Goal: Task Accomplishment & Management: Complete application form

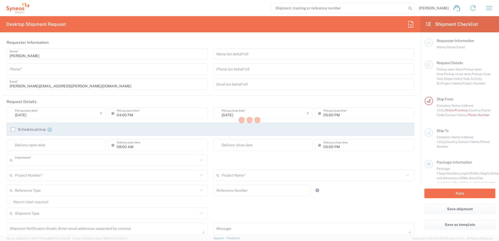
type input "8510"
type input "[GEOGRAPHIC_DATA]"
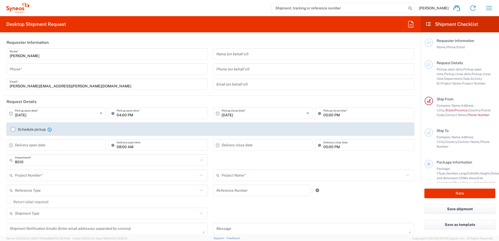
type input "INC Research Clin Svcs [GEOGRAPHIC_DATA]"
click at [162, 72] on input "tel" at bounding box center [107, 69] width 195 height 9
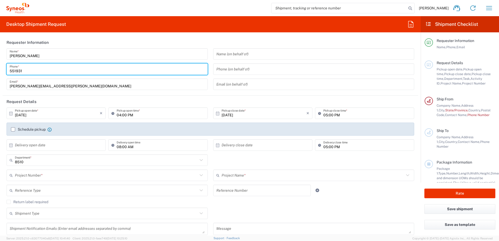
type input "5519317872"
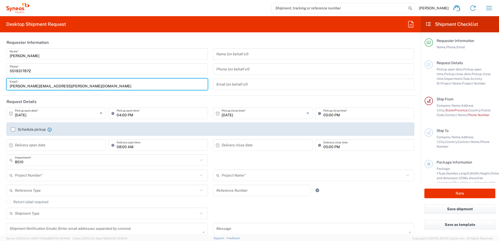
click at [143, 117] on input "04:00 PM" at bounding box center [161, 113] width 88 height 9
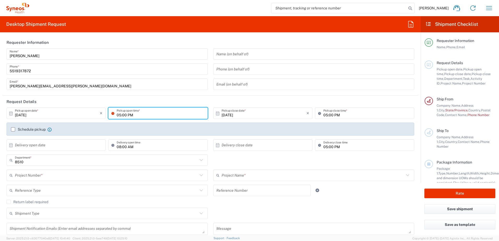
type input "05:00 PM"
click at [235, 102] on header "Request Details" at bounding box center [210, 102] width 415 height 12
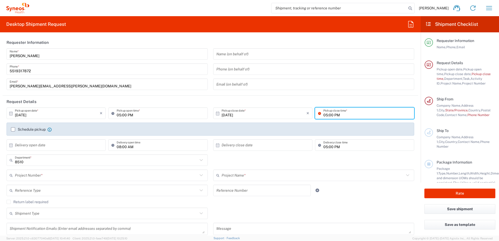
click at [323, 115] on input "05:00 PM" at bounding box center [367, 113] width 88 height 9
type input "06:00 PM"
click at [342, 101] on header "Request Details" at bounding box center [210, 102] width 415 height 12
click at [68, 173] on input "text" at bounding box center [106, 175] width 183 height 9
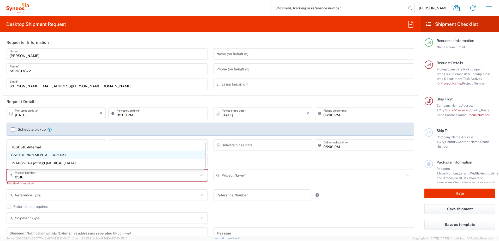
click at [60, 154] on span "8510 DEPARTMENTAL EXPENSE" at bounding box center [106, 155] width 198 height 8
type input "8510 DEPARTMENTAL EXPENSE"
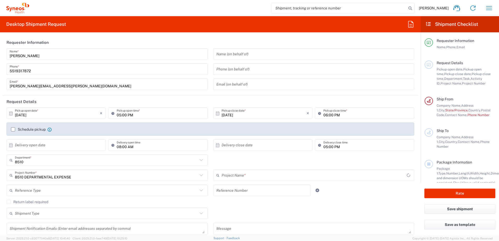
type input "8510 DEPARTMENTAL EXPENSE"
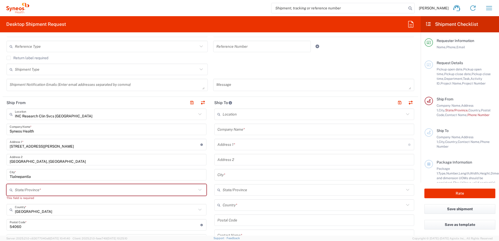
scroll to position [156, 0]
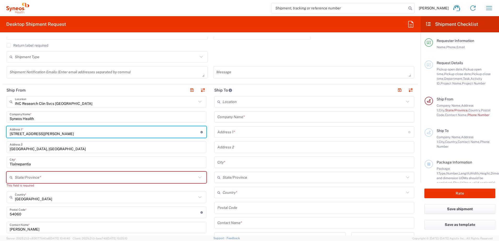
click at [99, 135] on input "[STREET_ADDRESS][PERSON_NAME]" at bounding box center [105, 132] width 191 height 9
type input "20"
type input "20 DE NOVIEMBRE 2404 A"
type input "[EMAIL_ADDRESS][DOMAIN_NAME]"
type input "5519317872"
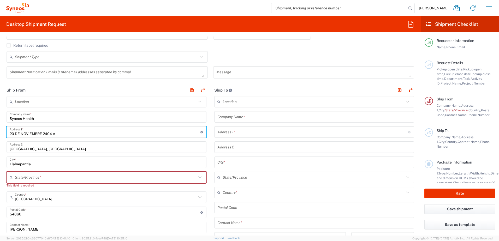
click at [129, 148] on input "[GEOGRAPHIC_DATA], [GEOGRAPHIC_DATA]" at bounding box center [106, 147] width 193 height 9
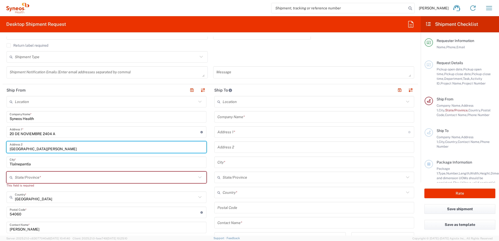
type input "[GEOGRAPHIC_DATA][PERSON_NAME]"
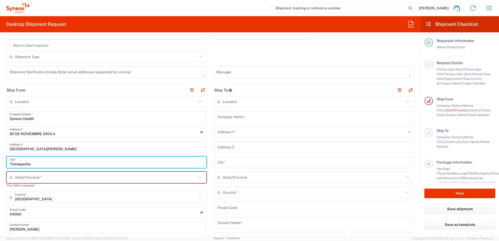
click at [92, 165] on input "Tlalnepantla" at bounding box center [106, 162] width 193 height 9
type input "tehuacan"
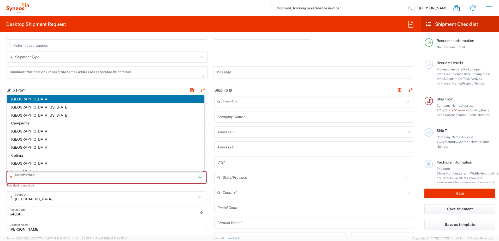
click at [108, 179] on input "text" at bounding box center [105, 177] width 181 height 9
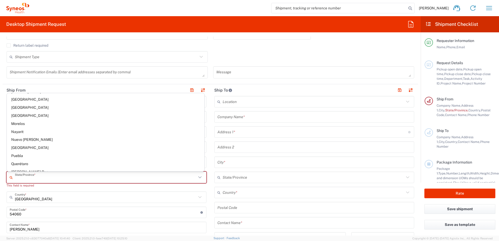
scroll to position [104, 0]
click at [13, 154] on span "Puebla" at bounding box center [105, 156] width 197 height 8
type input "Puebla"
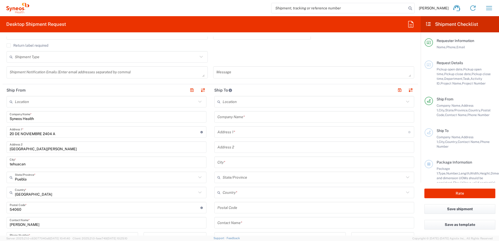
click at [51, 211] on input "undefined" at bounding box center [105, 207] width 191 height 9
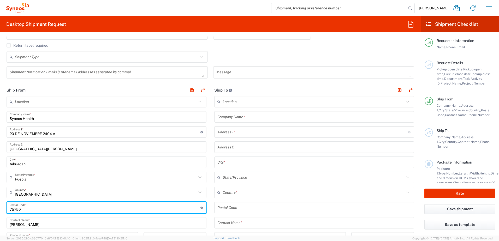
type input "75750"
drag, startPoint x: 208, startPoint y: 185, endPoint x: 211, endPoint y: 183, distance: 3.8
click at [210, 185] on main "Location [PERSON_NAME] LLC-[GEOGRAPHIC_DATA] [GEOGRAPHIC_DATA] [GEOGRAPHIC_DATA…" at bounding box center [314, 205] width 208 height 219
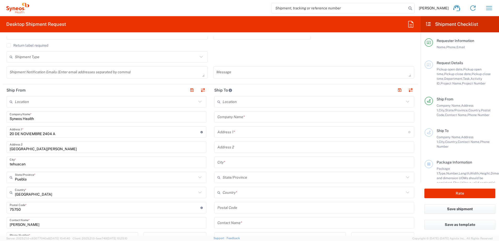
drag, startPoint x: 26, startPoint y: 161, endPoint x: 63, endPoint y: 168, distance: 38.3
click at [26, 162] on input "tehuacan" at bounding box center [106, 162] width 193 height 9
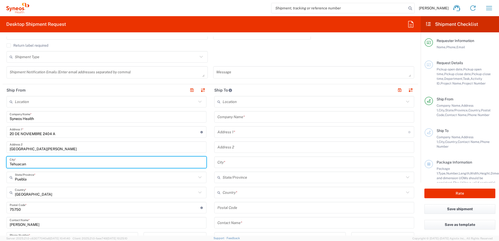
type input "Tehuacan"
click at [207, 170] on main "Location [PERSON_NAME] LLC-[GEOGRAPHIC_DATA] [GEOGRAPHIC_DATA] [GEOGRAPHIC_DATA…" at bounding box center [107, 213] width 208 height 234
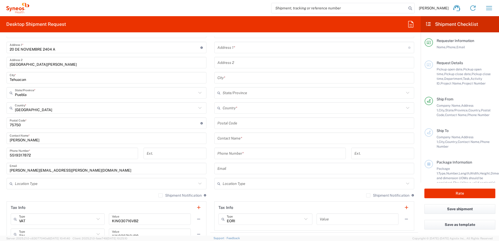
scroll to position [261, 0]
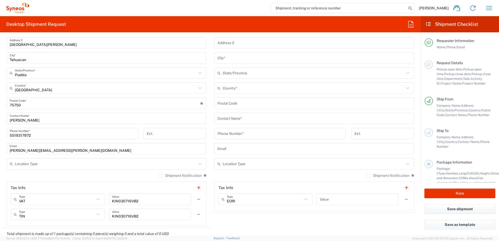
click at [106, 162] on input "text" at bounding box center [105, 163] width 181 height 9
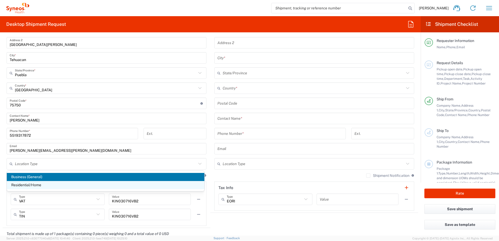
click at [68, 187] on span "Residential/Home" at bounding box center [105, 185] width 197 height 8
type input "Residential/Home"
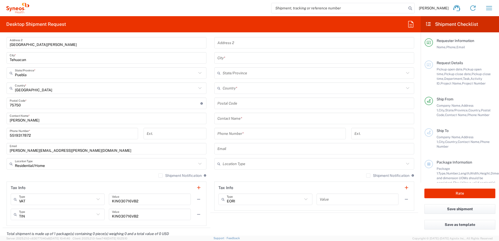
click at [106, 176] on div "Shipment Notification If checked, a shipment notification email will be sent to…" at bounding box center [107, 177] width 200 height 8
click at [158, 176] on label "Shipment Notification" at bounding box center [179, 175] width 43 height 4
click at [160, 175] on input "Shipment Notification" at bounding box center [160, 175] width 0 height 0
click at [131, 176] on div "Shipment Notification If checked, a shipment notification email will be sent to…" at bounding box center [107, 177] width 200 height 8
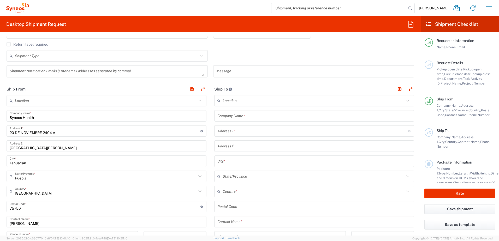
scroll to position [156, 0]
click at [328, 117] on input "text" at bounding box center [313, 116] width 193 height 9
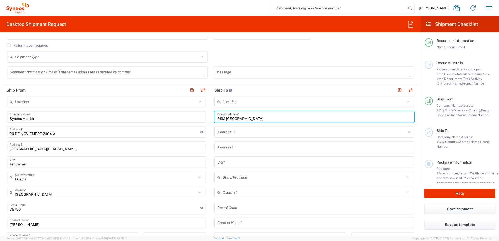
type input "RSM [GEOGRAPHIC_DATA]"
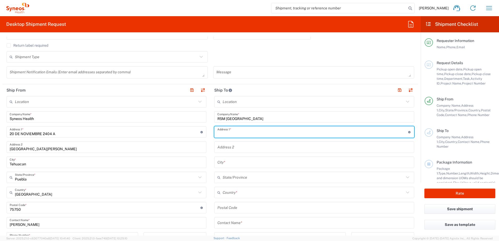
click at [281, 129] on input "text" at bounding box center [312, 132] width 191 height 9
type input "r"
type input "R"
type input "[STREET_ADDRESS]"
type input "[GEOGRAPHIC_DATA][PERSON_NAME]"
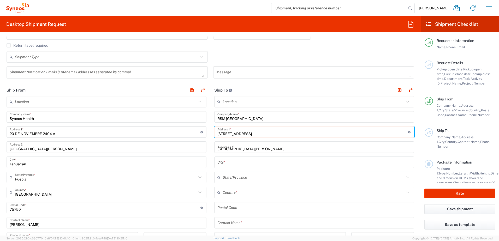
type input "Alcaldia Iztapalapa"
type input "Federal District"
type input "[GEOGRAPHIC_DATA]"
type input "09480"
type input "5556743044"
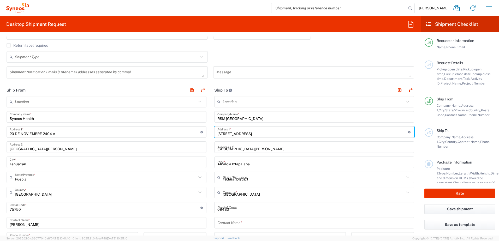
click at [414, 138] on form "Requester Information [PERSON_NAME] Name * [PHONE_NUMBER] Phone * [PERSON_NAME]…" at bounding box center [210, 136] width 420 height 199
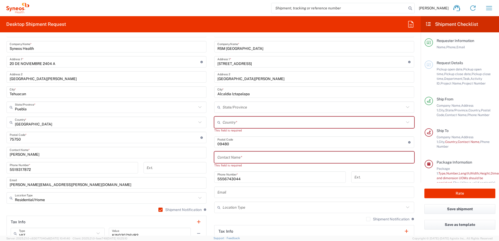
scroll to position [209, 0]
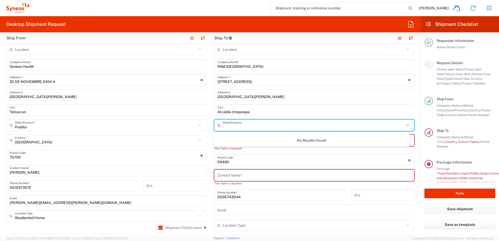
click at [245, 125] on input "text" at bounding box center [312, 125] width 181 height 9
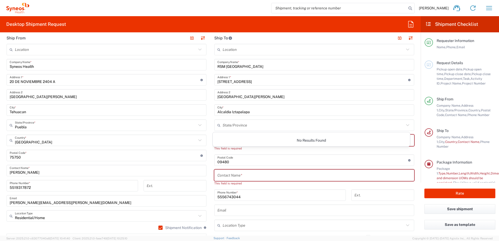
click at [372, 150] on div "This field is required" at bounding box center [314, 148] width 200 height 5
click at [355, 141] on input "text" at bounding box center [312, 140] width 181 height 9
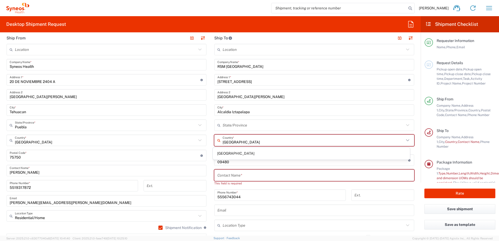
drag, startPoint x: 222, startPoint y: 152, endPoint x: 241, endPoint y: 149, distance: 19.0
click at [222, 152] on span "[GEOGRAPHIC_DATA]" at bounding box center [311, 153] width 197 height 8
type input "[GEOGRAPHIC_DATA]"
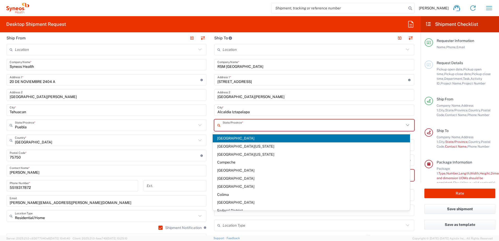
click at [249, 127] on input "text" at bounding box center [312, 125] width 181 height 9
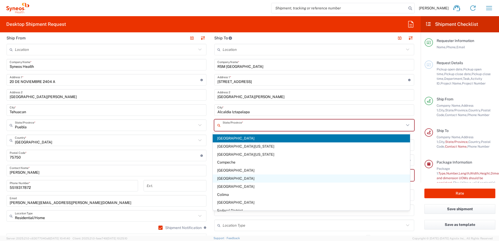
scroll to position [52, 0]
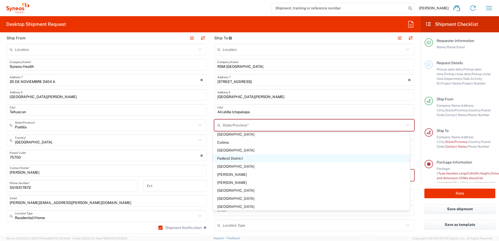
click at [240, 160] on span "Federal District" at bounding box center [311, 158] width 197 height 8
type input "Federal District"
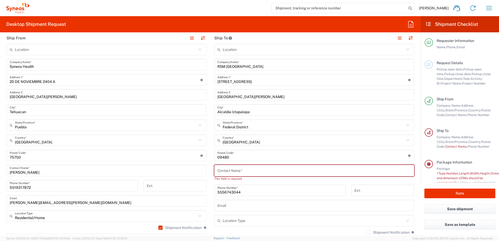
click at [413, 144] on main "Location [PERSON_NAME] LLC-[GEOGRAPHIC_DATA] [GEOGRAPHIC_DATA] [GEOGRAPHIC_DATA…" at bounding box center [314, 156] width 208 height 224
click at [257, 174] on input "text" at bounding box center [313, 170] width 193 height 9
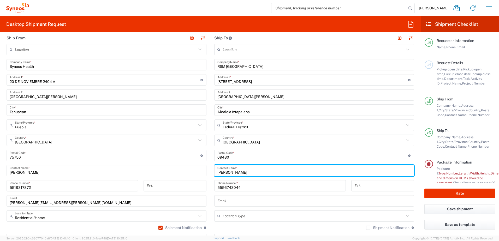
type input "[PERSON_NAME]"
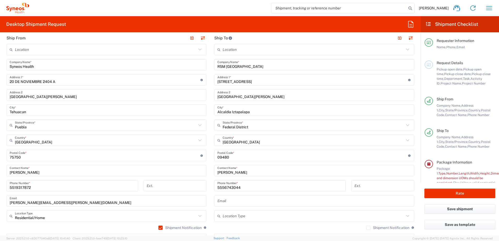
click at [348, 193] on div "Ext." at bounding box center [382, 187] width 68 height 15
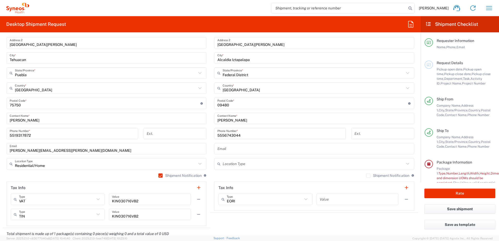
click at [232, 147] on input "text" at bounding box center [313, 148] width 193 height 9
click at [245, 148] on input "text" at bounding box center [313, 148] width 193 height 9
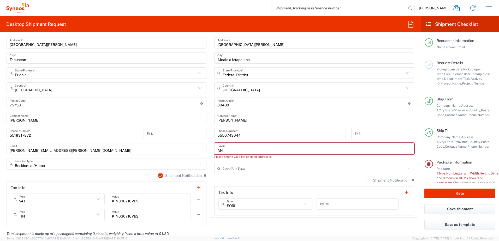
type input "A"
click at [247, 152] on input "angel.floresm@" at bounding box center [313, 148] width 193 height 9
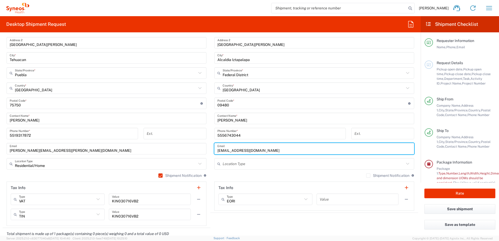
type input "[EMAIL_ADDRESS][DOMAIN_NAME]"
click at [257, 168] on input "text" at bounding box center [312, 163] width 181 height 9
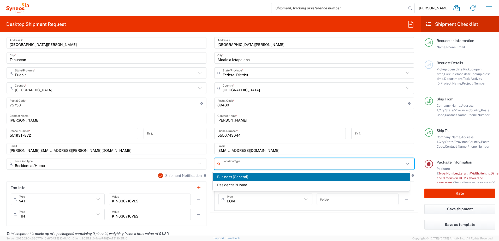
click at [255, 176] on span "Business (General)" at bounding box center [311, 177] width 197 height 8
type input "Business (General)"
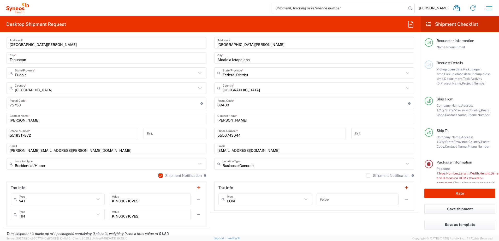
click at [366, 174] on label "Shipment Notification" at bounding box center [387, 175] width 43 height 4
click at [368, 175] on input "Shipment Notification" at bounding box center [368, 175] width 0 height 0
click at [328, 174] on div "Shipment Notification If checked, a shipment notification email will be sent to…" at bounding box center [314, 177] width 200 height 8
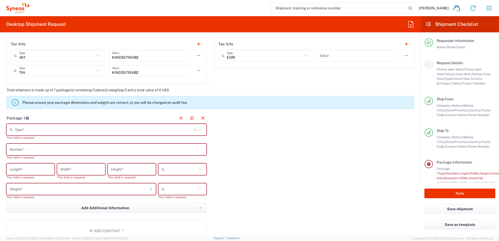
scroll to position [417, 0]
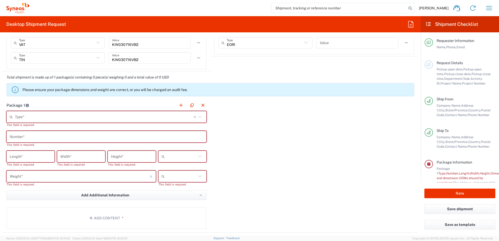
click at [199, 117] on icon at bounding box center [199, 116] width 7 height 7
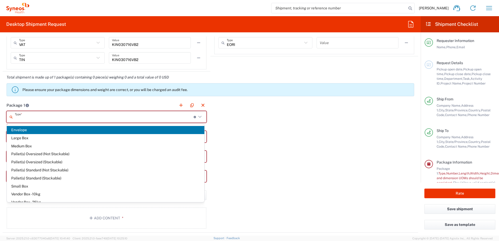
click at [92, 132] on span "Envelope" at bounding box center [105, 130] width 197 height 8
type input "Envelope"
type input "1"
type input "9.5"
type input "12.5"
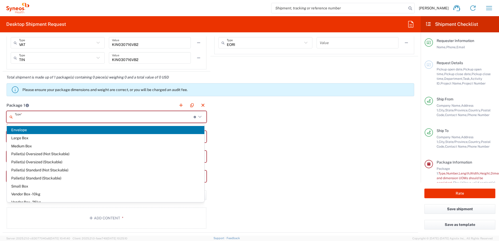
type input "0.25"
type input "in"
type input "0.45"
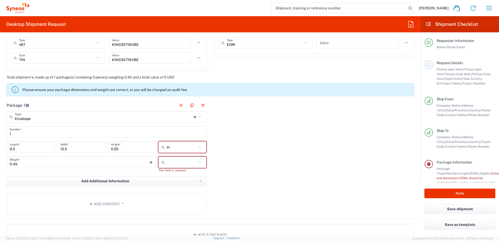
click at [199, 147] on icon at bounding box center [199, 147] width 3 height 2
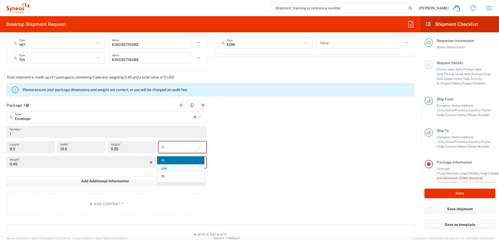
click at [182, 168] on span "cm" at bounding box center [180, 168] width 47 height 8
type input "24.13"
type input "31.75"
type input "0.64"
type input "cm"
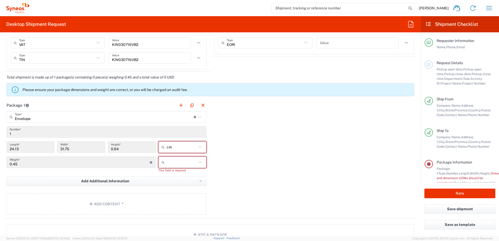
click at [198, 162] on icon at bounding box center [199, 162] width 3 height 2
click at [165, 176] on span "kgs" at bounding box center [180, 175] width 47 height 8
type input "kgs"
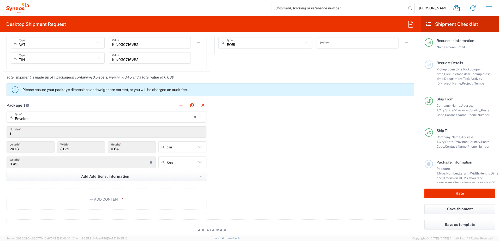
click at [223, 178] on div "Package 1 Envelope Type * Material used to package goods Envelope Large Box Med…" at bounding box center [210, 156] width 415 height 114
click at [184, 177] on button "Add Additional Information" at bounding box center [107, 177] width 200 height 10
click at [223, 178] on div "Package 1 Envelope Type * Material used to package goods Envelope Large Box Med…" at bounding box center [210, 156] width 415 height 114
click at [110, 197] on button "Add Content *" at bounding box center [107, 199] width 200 height 21
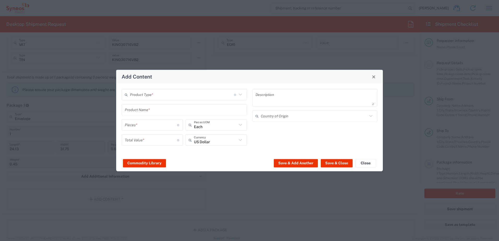
click at [240, 94] on icon at bounding box center [240, 94] width 7 height 7
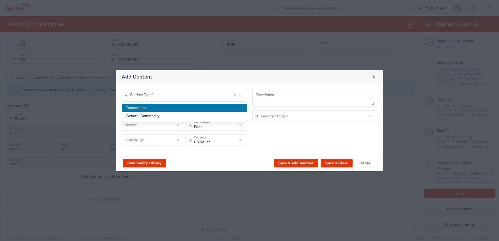
click at [146, 108] on span "Documents" at bounding box center [184, 108] width 125 height 8
type input "Documents"
type input "1"
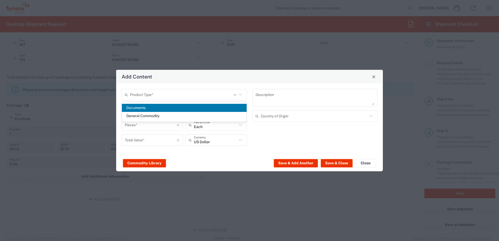
type textarea "Documents"
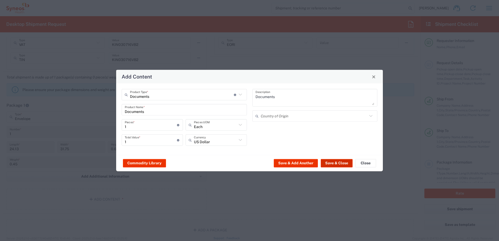
click at [328, 163] on button "Save & Close" at bounding box center [336, 163] width 32 height 8
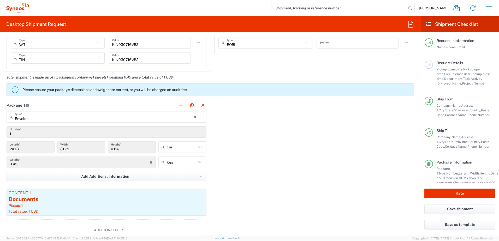
click at [278, 182] on div "Package 1 Envelope Type * Material used to package goods Envelope Large Box Med…" at bounding box center [210, 171] width 415 height 145
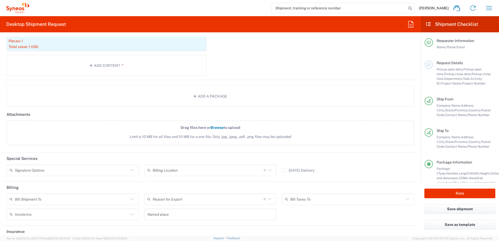
scroll to position [606, 0]
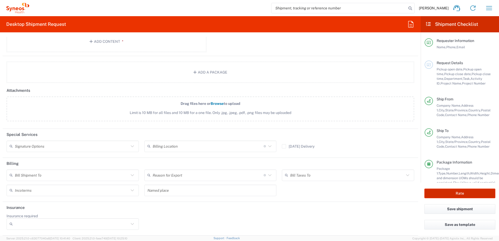
click at [467, 195] on button "Rate" at bounding box center [459, 194] width 71 height 10
type input "8510"
type input "8510 DEPARTMENTAL EXPENSE"
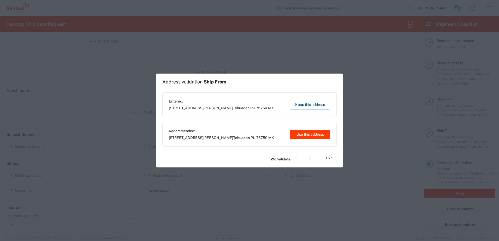
click at [322, 134] on button "Use this address" at bounding box center [310, 135] width 40 height 10
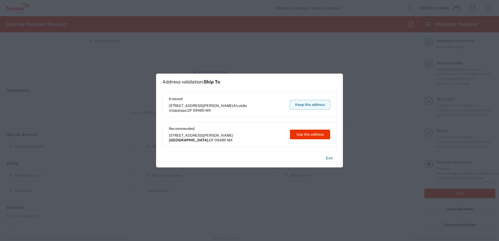
click at [320, 104] on button "Keep this address" at bounding box center [310, 105] width 40 height 10
type input "Tehuacán"
type input "Puebla"
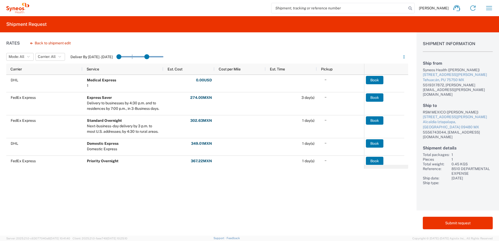
drag, startPoint x: 161, startPoint y: 56, endPoint x: 147, endPoint y: 55, distance: 13.9
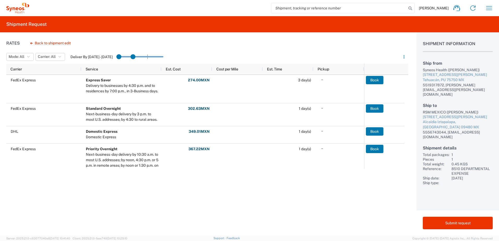
drag, startPoint x: 147, startPoint y: 56, endPoint x: 119, endPoint y: 56, distance: 27.9
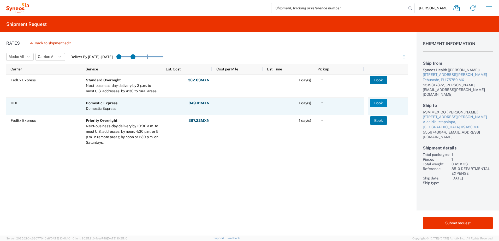
click at [379, 104] on button "Book" at bounding box center [377, 103] width 17 height 8
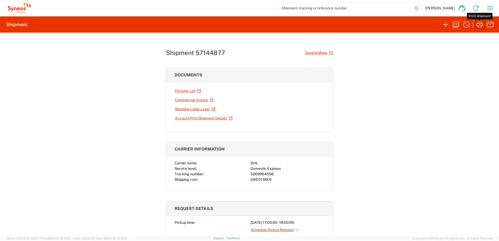
click at [478, 26] on icon "button" at bounding box center [479, 24] width 8 height 8
